Goal: Task Accomplishment & Management: Manage account settings

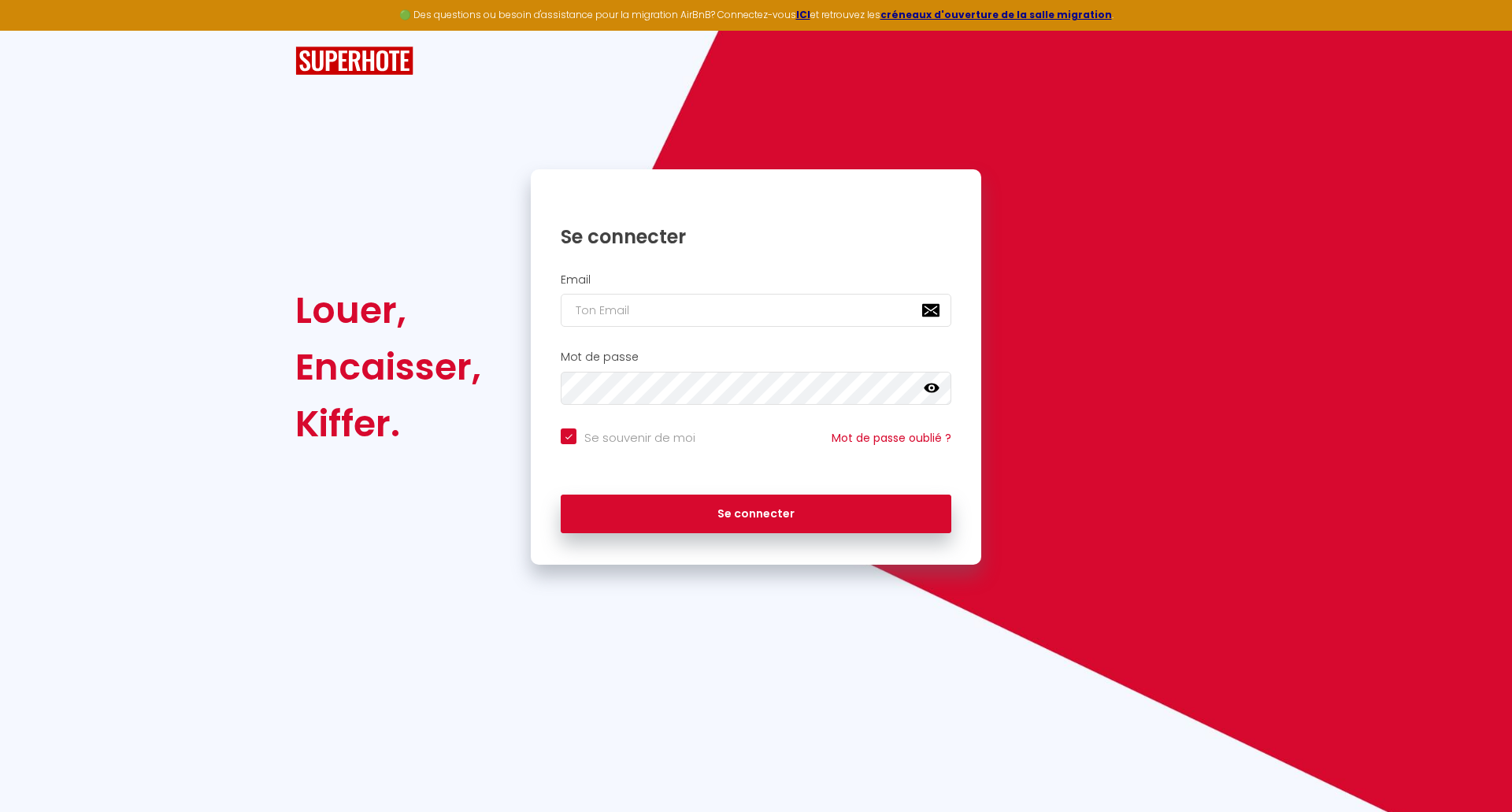
checkbox input "true"
type input "[PERSON_NAME][EMAIL_ADDRESS][DOMAIN_NAME]"
checkbox input "true"
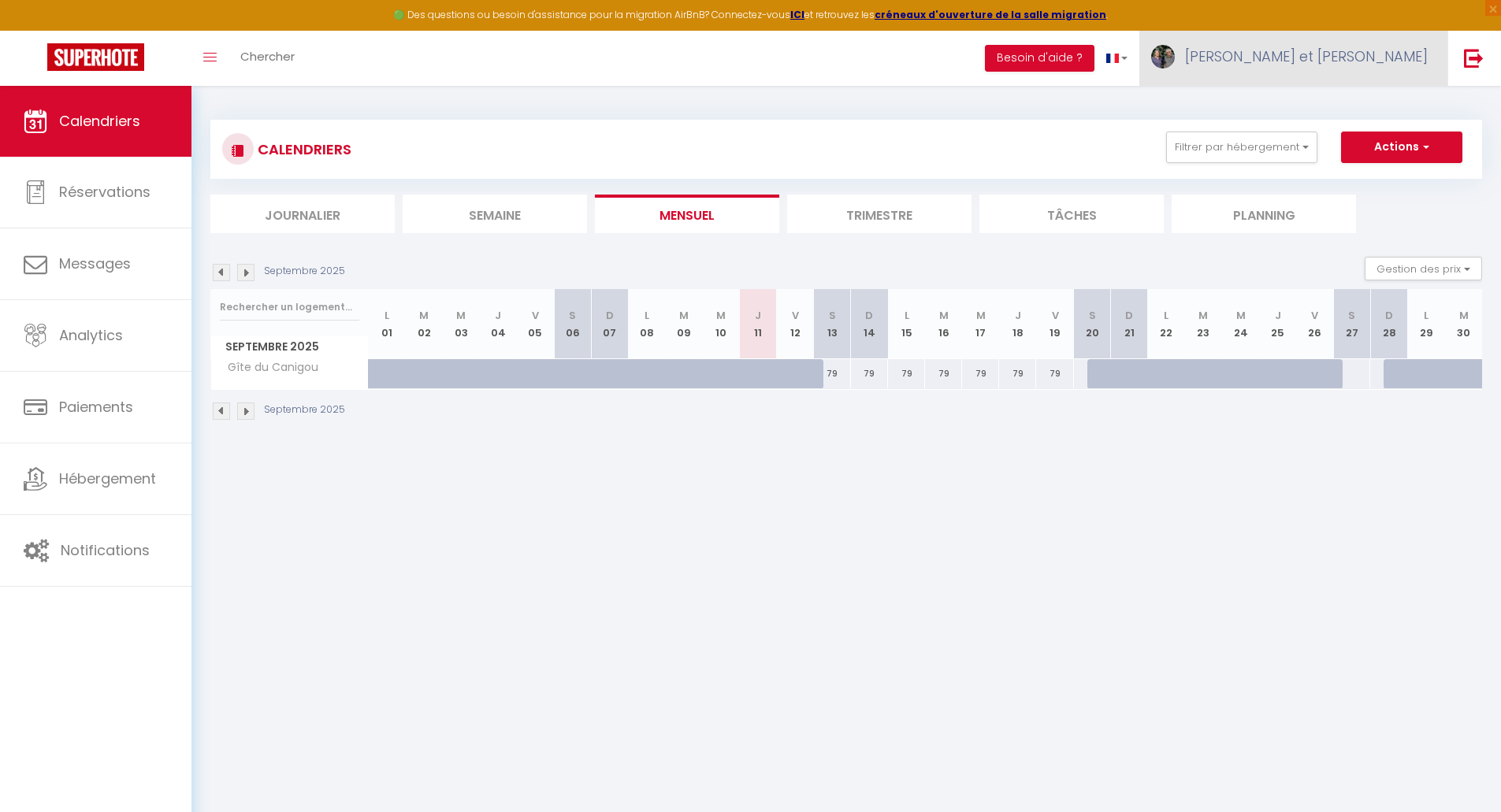
click at [1349, 44] on link "[PERSON_NAME] et [PERSON_NAME]" at bounding box center [1293, 58] width 308 height 55
click at [1401, 107] on link "Paramètres" at bounding box center [1384, 109] width 117 height 27
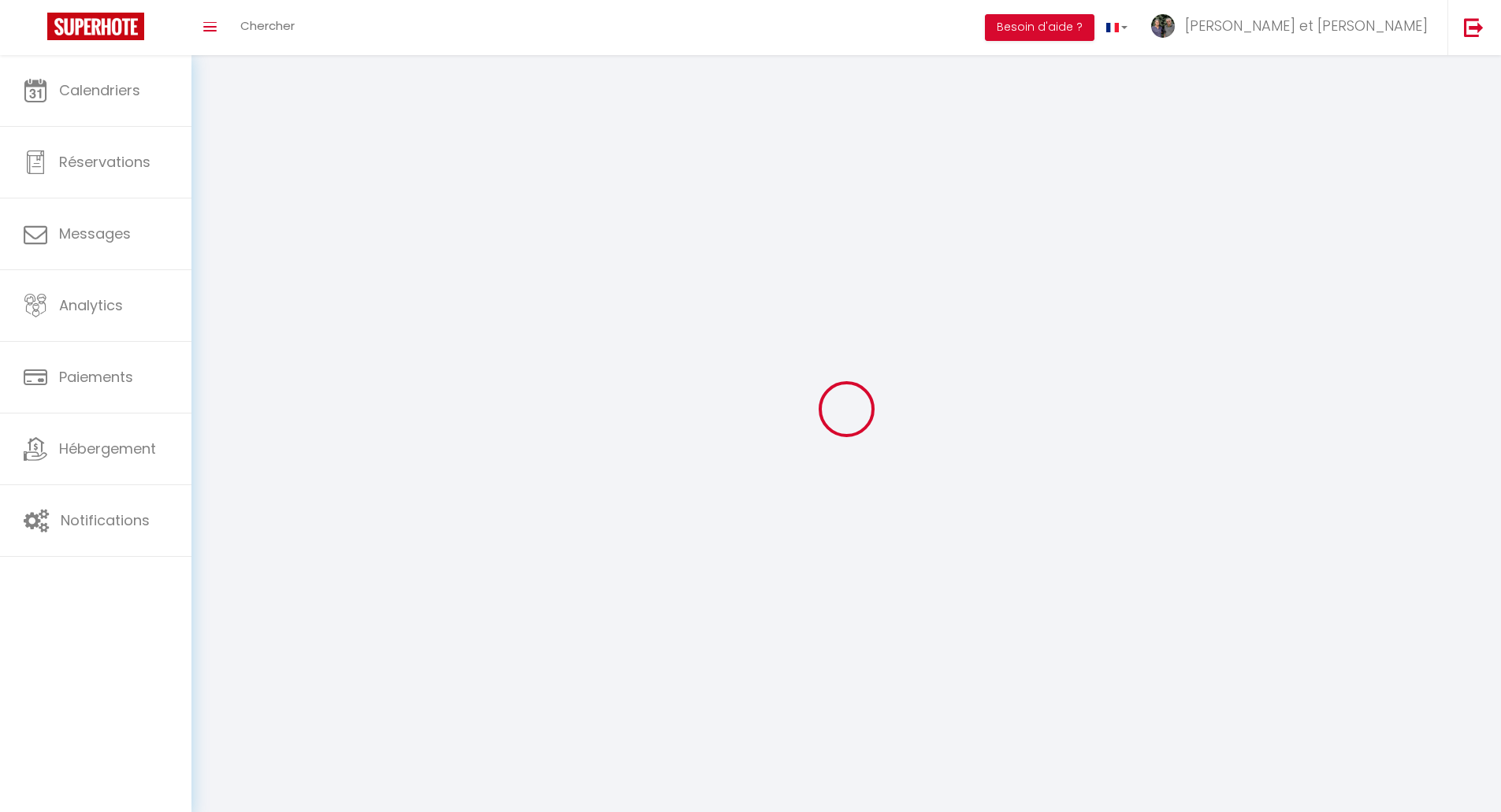
type input "[PERSON_NAME] et [PERSON_NAME]"
type input "[PERSON_NAME]"
type input "0652204767"
type input "[STREET_ADDRESS][PERSON_NAME]"
type input "66500"
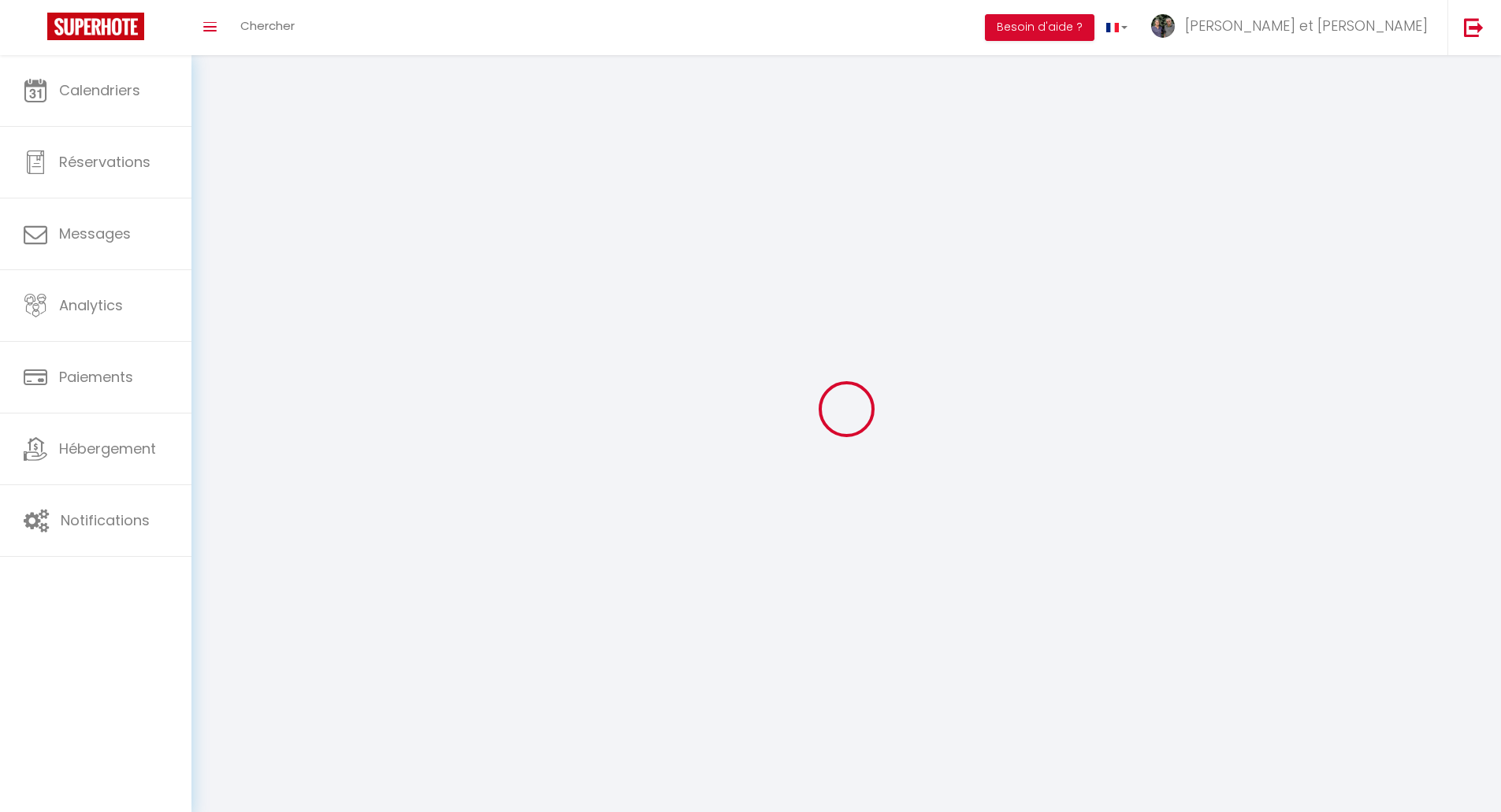
type input "PRADES"
type input "PJJrIkCMYiCkFBmhndtY0rjdR"
type input "TeB07HzstiOOyH1LZNmsCLxYy"
type input "PJJrIkCMYiCkFBmhndtY0rjdR"
type input "TeB07HzstiOOyH1LZNmsCLxYy"
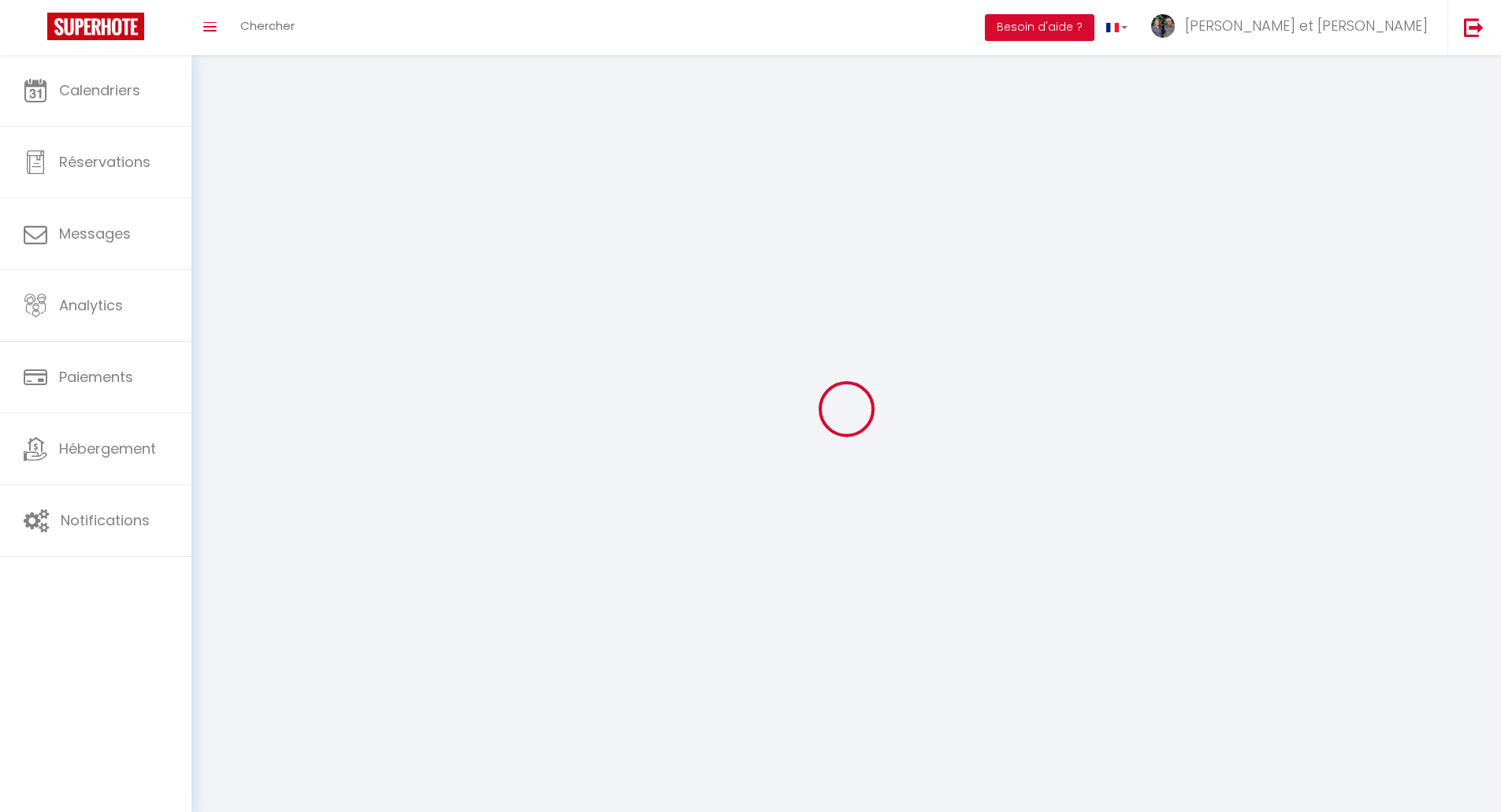
type input "[URL][DOMAIN_NAME]"
select select "28"
select select "fr"
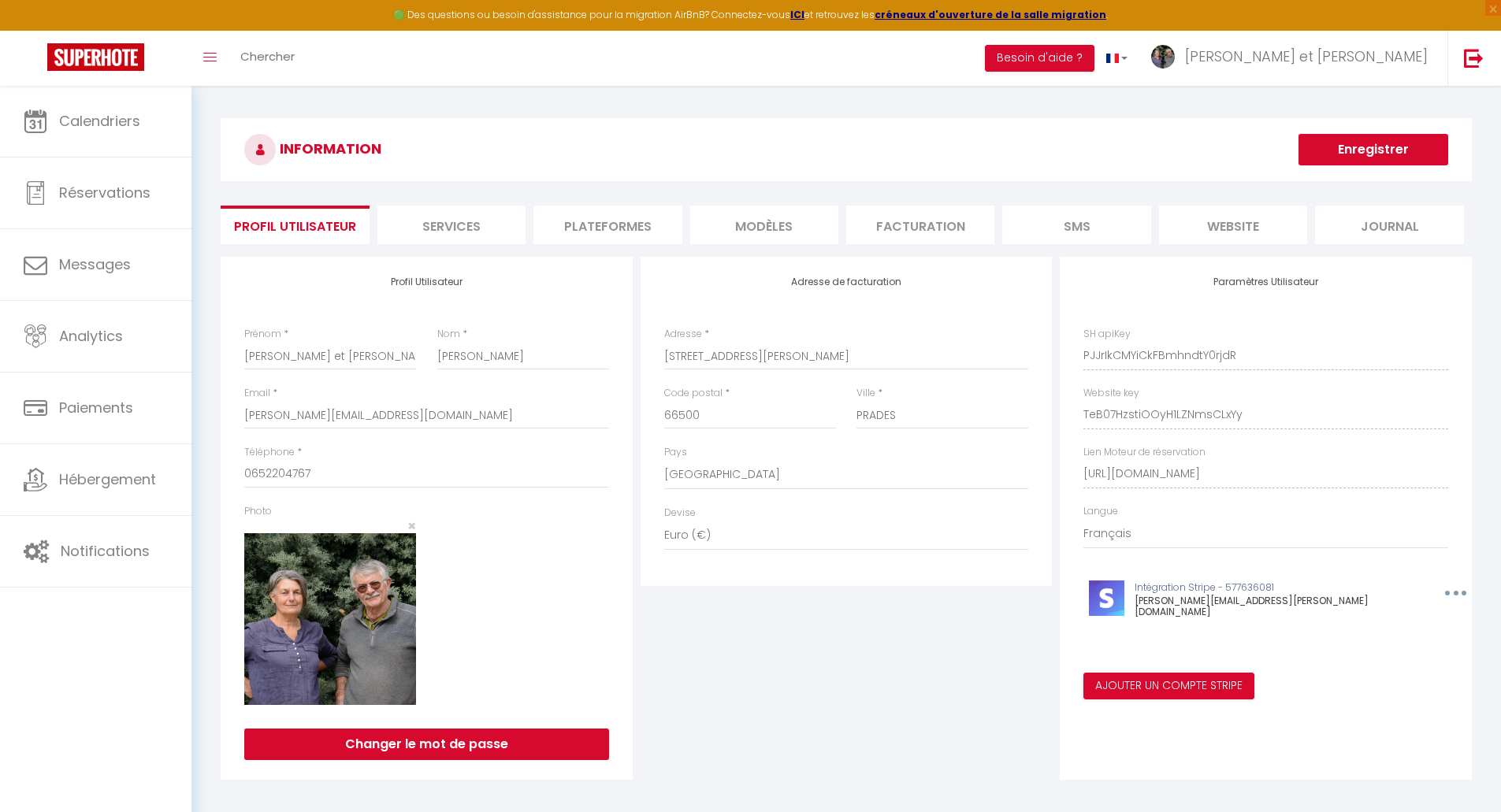
click at [1454, 592] on icon "button" at bounding box center [1456, 593] width 5 height 5
click at [1357, 623] on button "Supprimer" at bounding box center [1415, 628] width 117 height 27
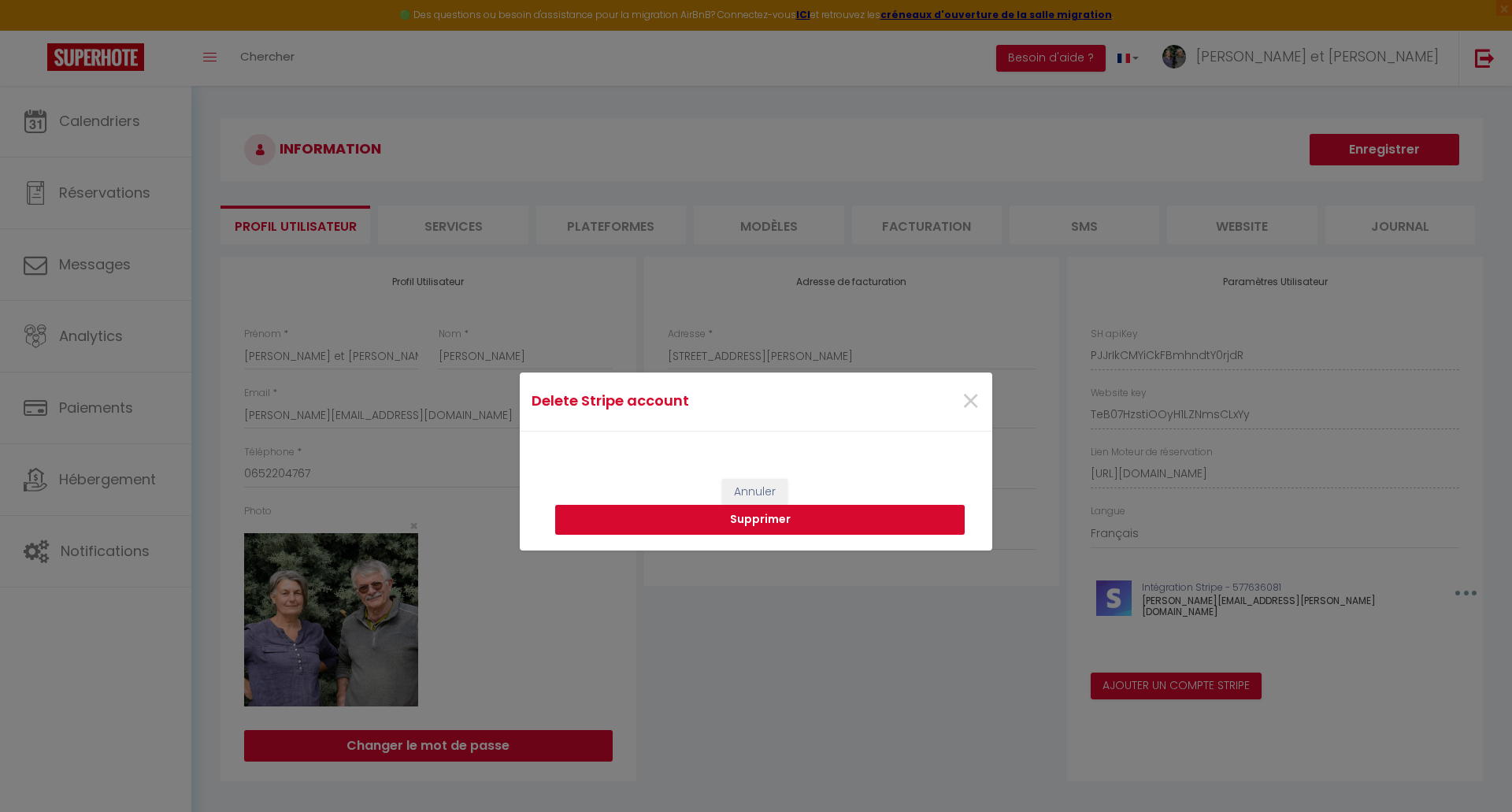
click at [733, 520] on button "Supprimer" at bounding box center [760, 520] width 410 height 30
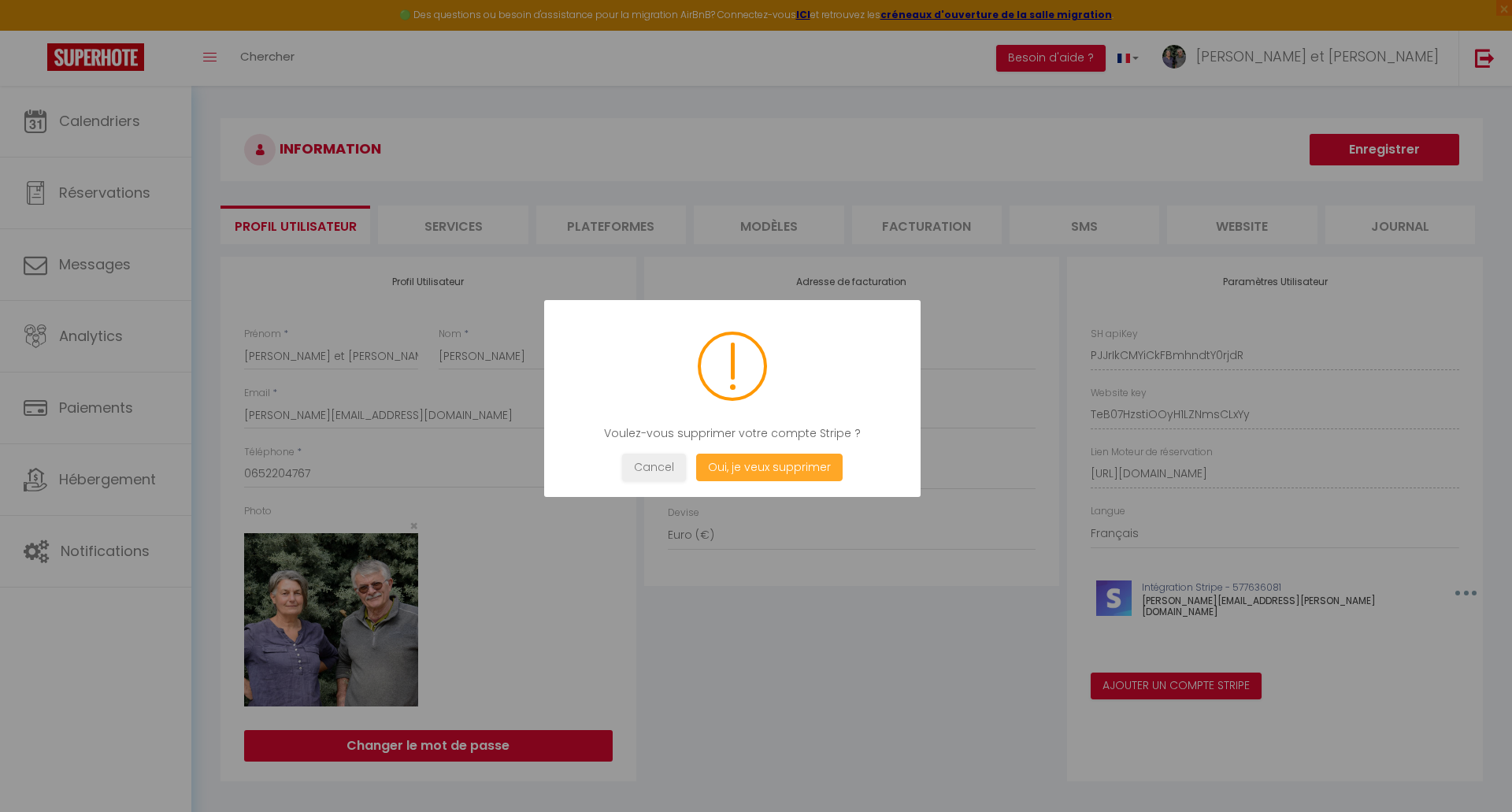
click at [755, 468] on button "Oui, je veux supprimer" at bounding box center [769, 468] width 147 height 28
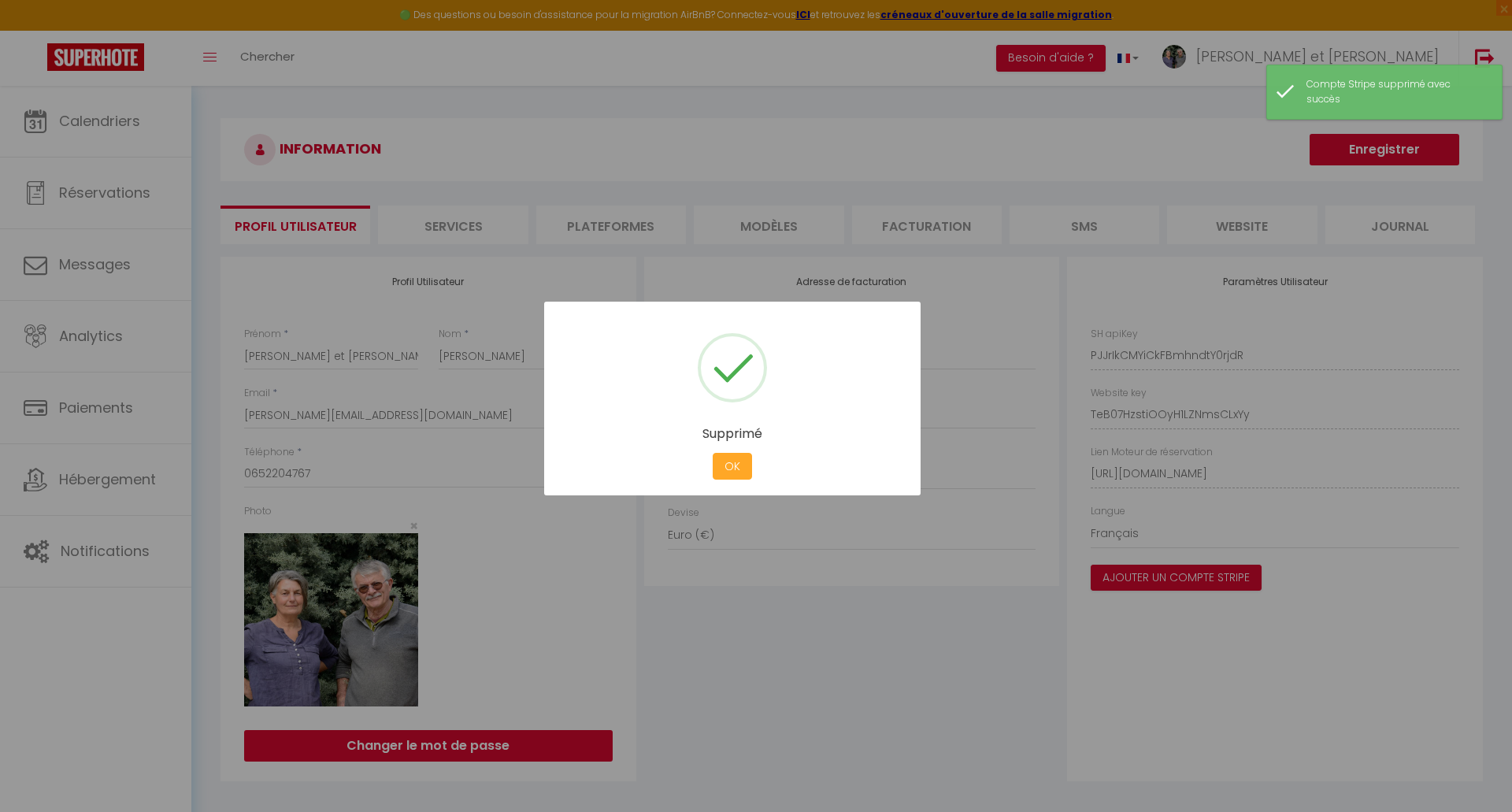
click at [724, 462] on button "OK" at bounding box center [732, 467] width 39 height 28
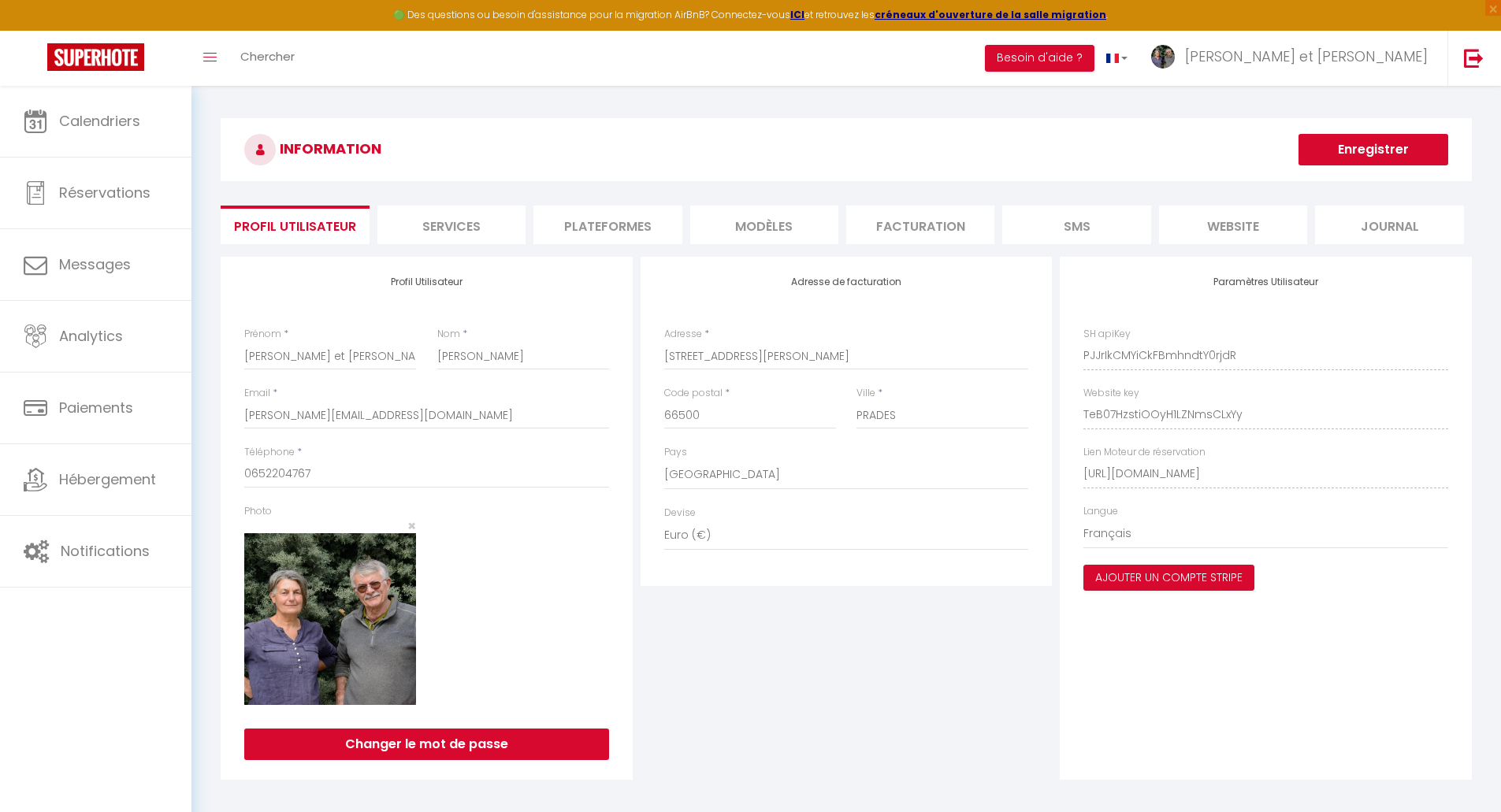
click at [466, 228] on li "Services" at bounding box center [451, 224] width 148 height 39
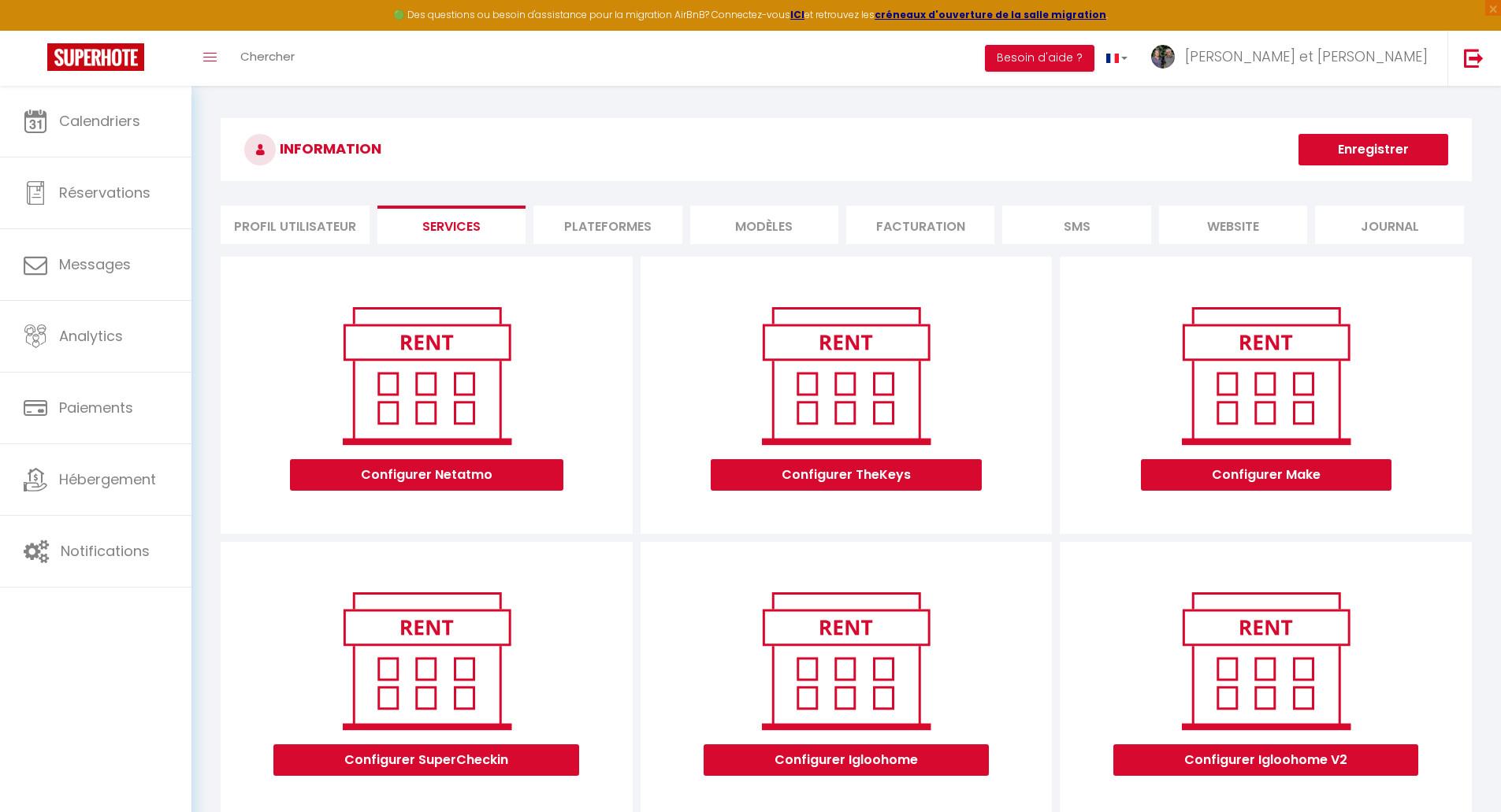
click at [921, 237] on li "Facturation" at bounding box center [920, 224] width 148 height 39
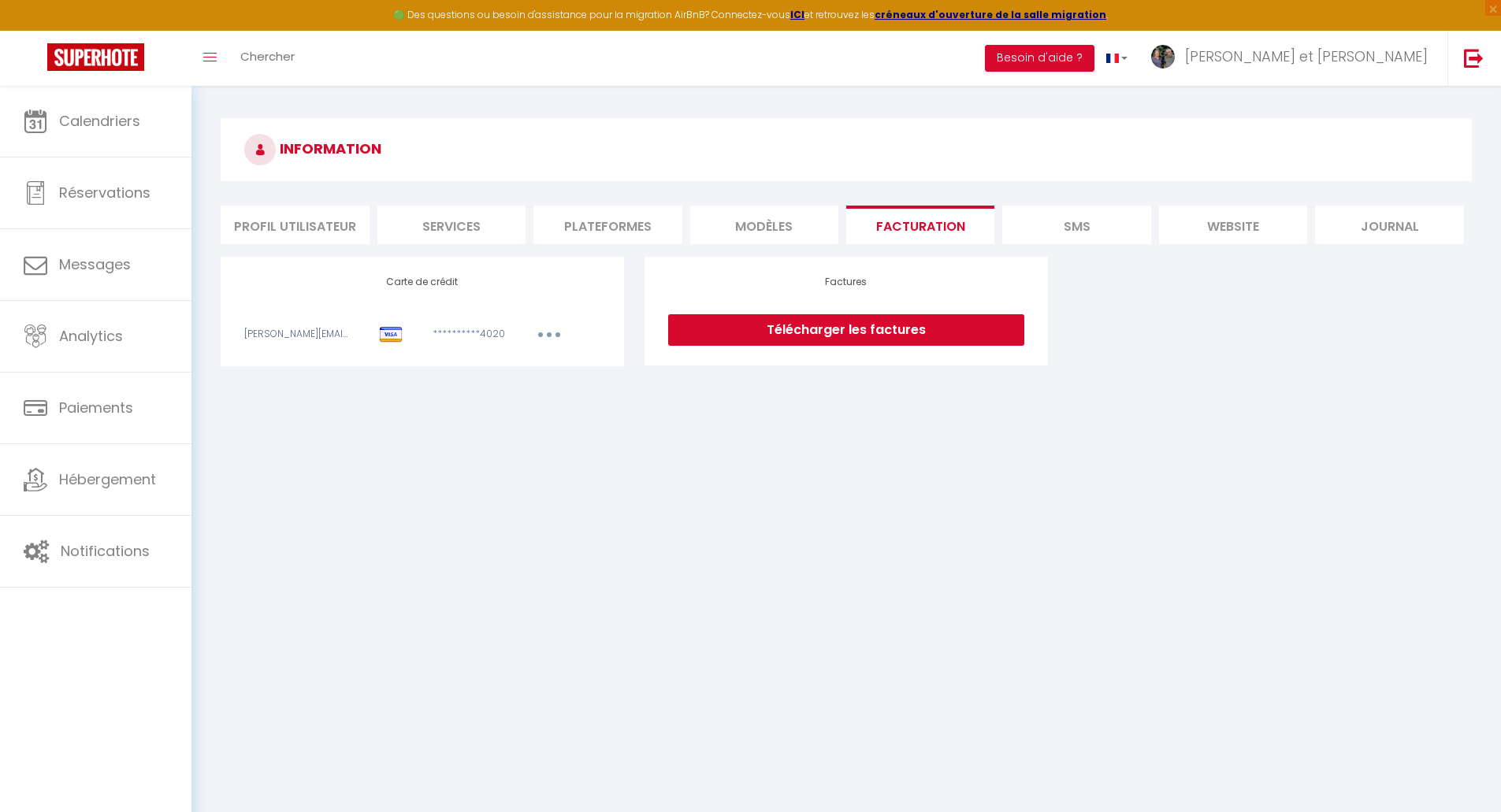
click at [823, 335] on link "Télécharger les factures" at bounding box center [846, 330] width 356 height 32
click at [840, 331] on link "Télécharger les factures" at bounding box center [846, 330] width 356 height 32
click at [307, 222] on li "Profil Utilisateur" at bounding box center [294, 224] width 148 height 39
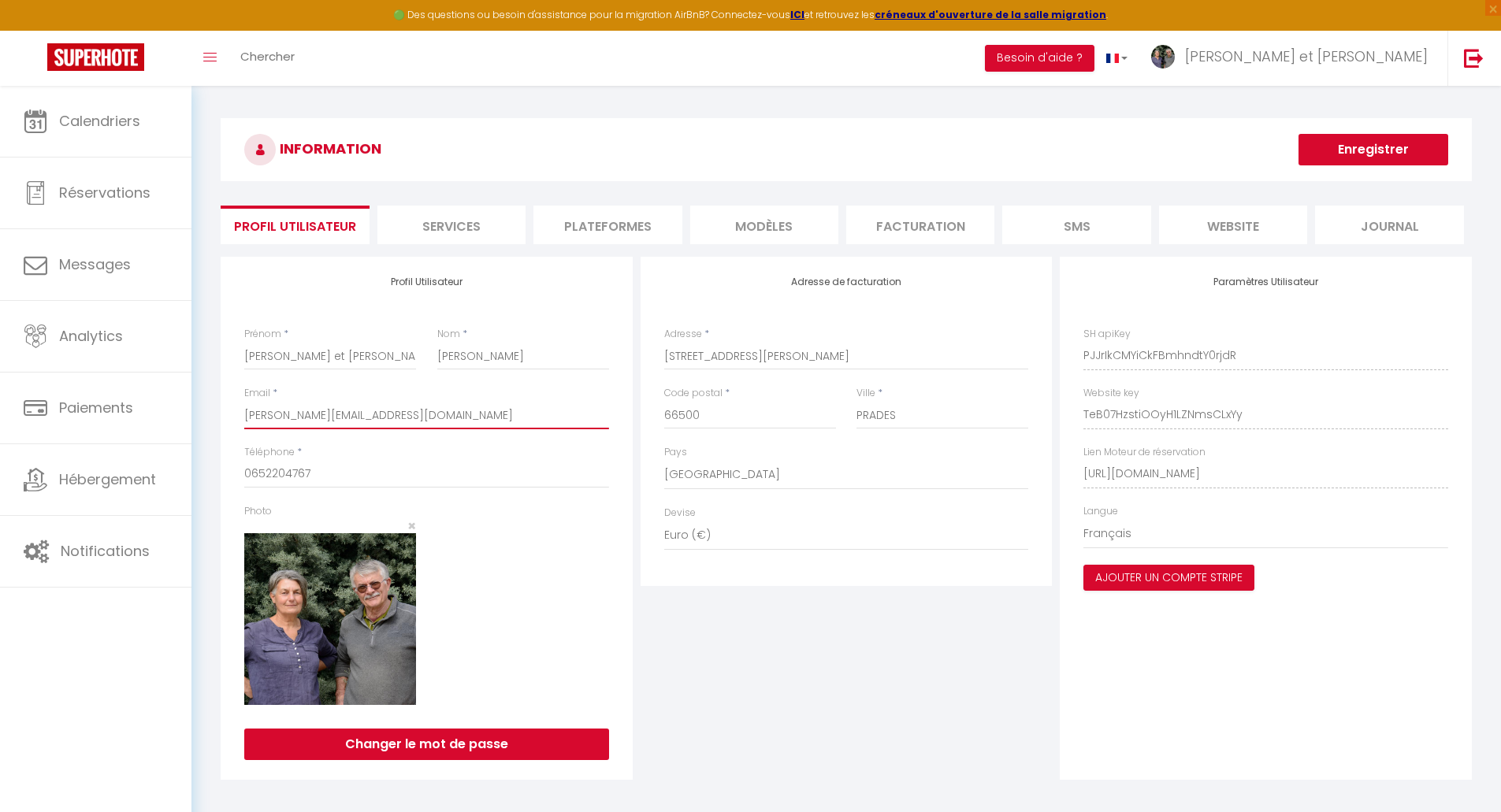
drag, startPoint x: 433, startPoint y: 414, endPoint x: 207, endPoint y: 411, distance: 226.0
click at [207, 411] on div "INFORMATION Enregistrer Profil Utilisateur Services Plateformes MODÈLES Factura…" at bounding box center [846, 455] width 1309 height 738
drag, startPoint x: 249, startPoint y: 474, endPoint x: 208, endPoint y: 476, distance: 41.0
click at [208, 476] on div "INFORMATION Enregistrer Profil Utilisateur Services Plateformes MODÈLES Factura…" at bounding box center [846, 455] width 1309 height 738
click at [1480, 53] on img at bounding box center [1474, 58] width 20 height 20
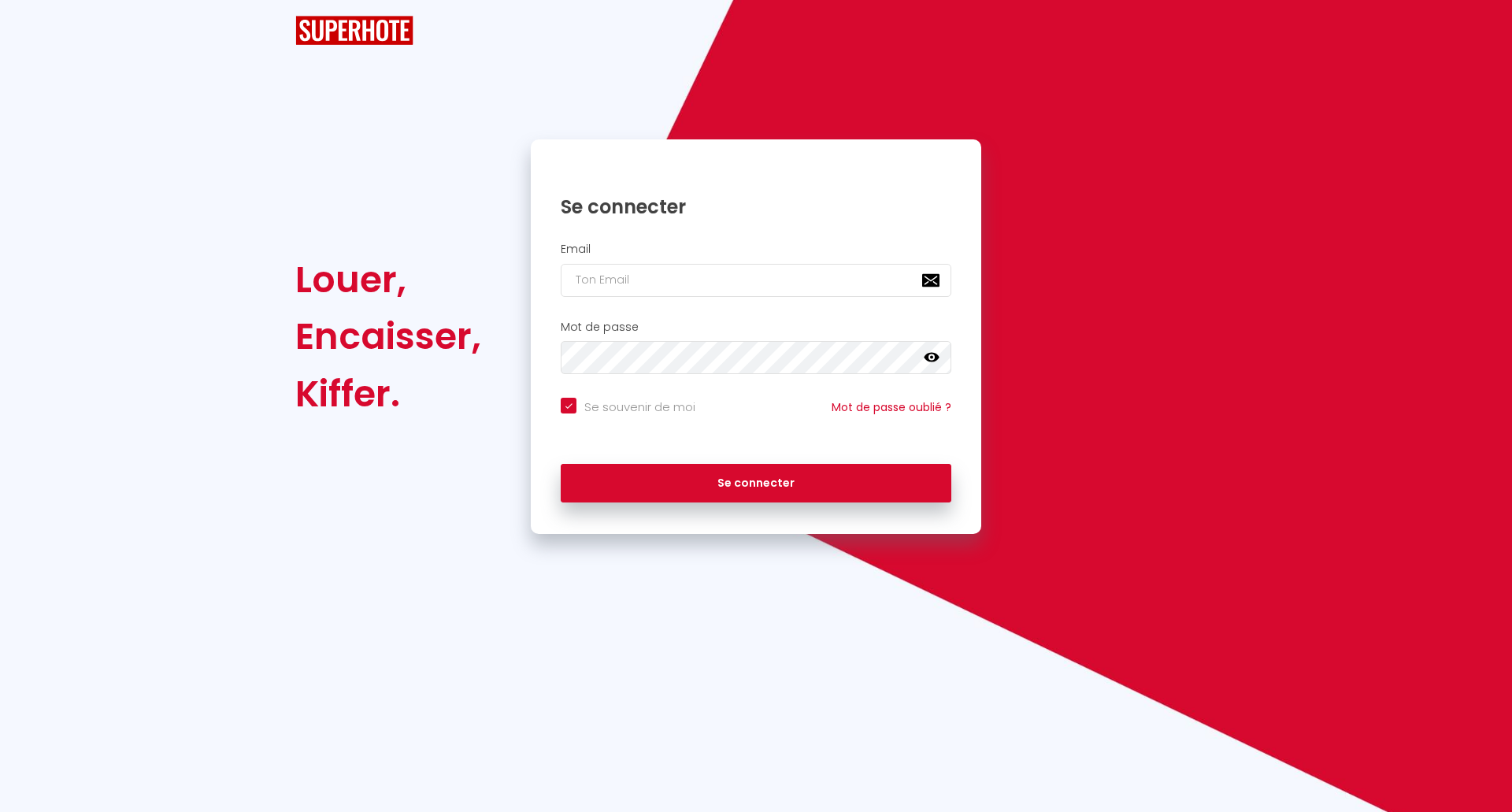
checkbox input "true"
